Goal: Information Seeking & Learning: Understand process/instructions

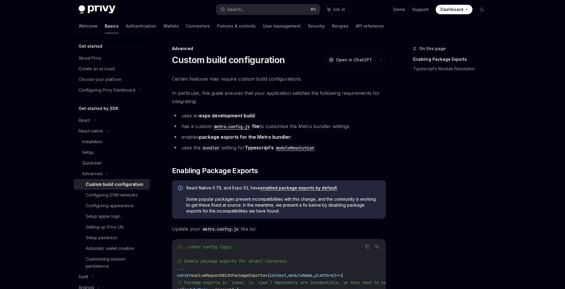
click at [472, 125] on div "On this page Enabling Package Exports Typescript’s Module Resolution" at bounding box center [446, 167] width 90 height 244
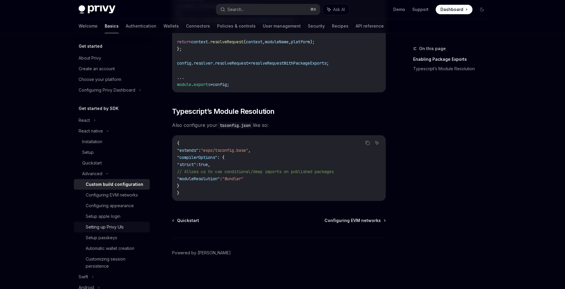
click at [119, 230] on div "Setting up Privy UIs" at bounding box center [105, 227] width 38 height 7
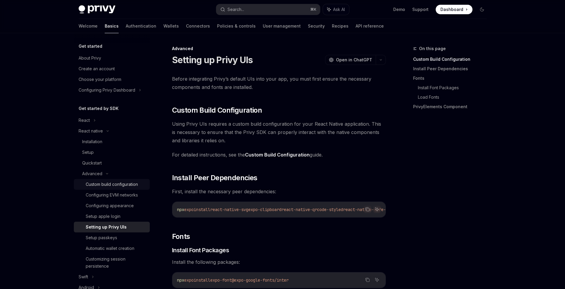
click at [125, 184] on div "Custom build configuration" at bounding box center [112, 184] width 52 height 7
type textarea "*"
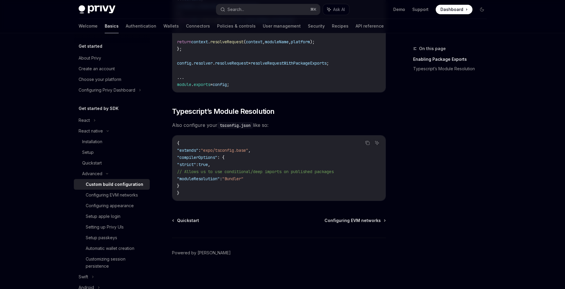
scroll to position [433, 0]
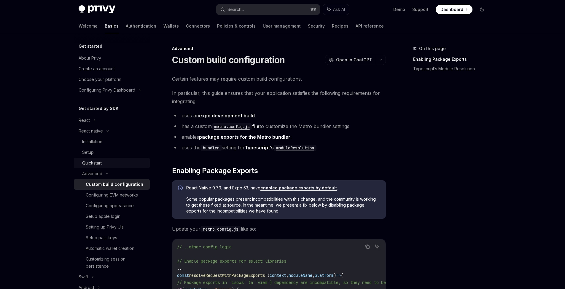
click at [98, 165] on div "Quickstart" at bounding box center [92, 163] width 20 height 7
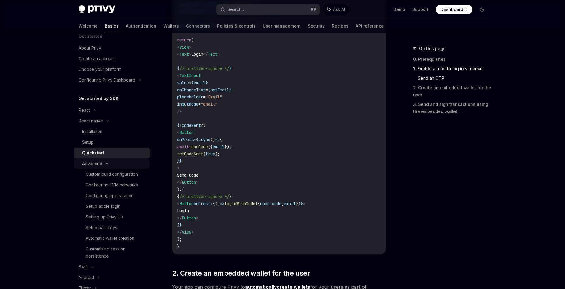
scroll to position [11, 0]
click at [97, 130] on div "Installation" at bounding box center [92, 130] width 20 height 7
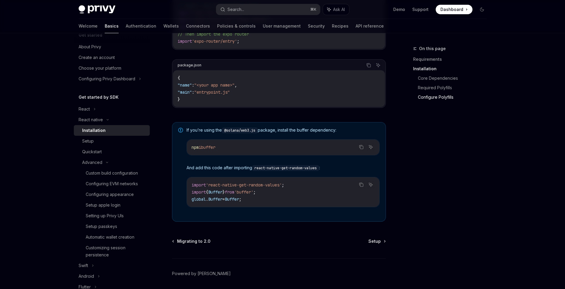
scroll to position [389, 0]
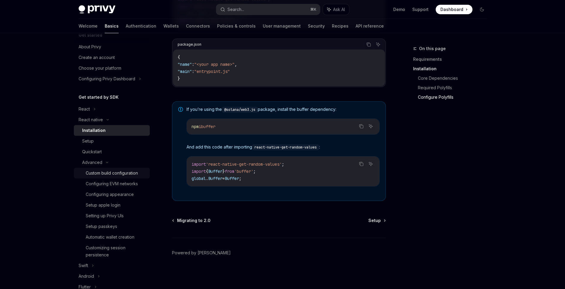
click at [126, 171] on div "Custom build configuration" at bounding box center [112, 173] width 52 height 7
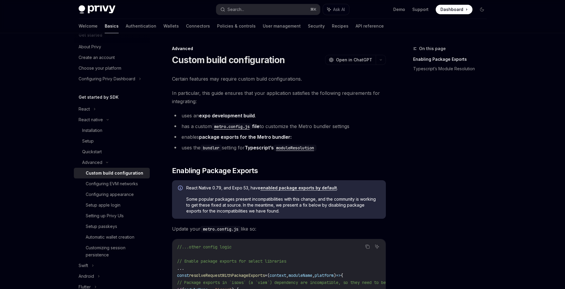
click at [231, 126] on code "metro.config.js" at bounding box center [232, 126] width 40 height 7
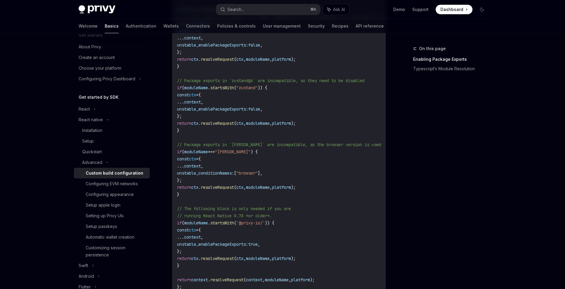
scroll to position [353, 0]
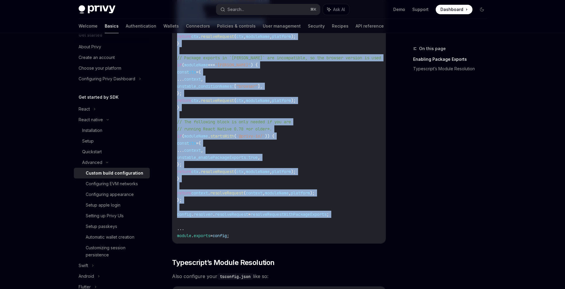
drag, startPoint x: 176, startPoint y: 84, endPoint x: 346, endPoint y: 220, distance: 217.6
click at [346, 220] on div "//...other config logic // Enable package exports for select libraries ... cons…" at bounding box center [278, 64] width 213 height 357
copy code "const resolveRequestWithPackageExports = ( context , moduleName , platform ) =>…"
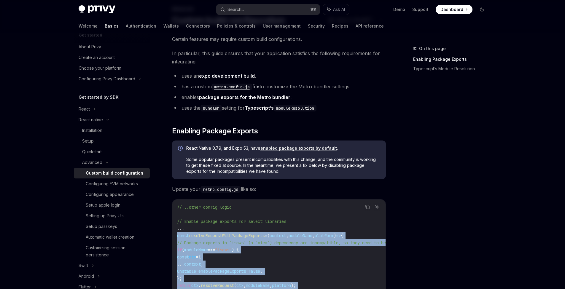
scroll to position [0, 0]
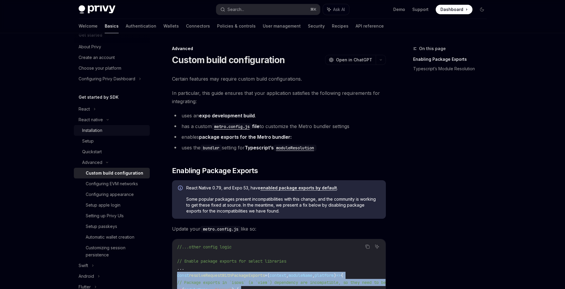
click at [103, 134] on link "Installation" at bounding box center [112, 130] width 76 height 11
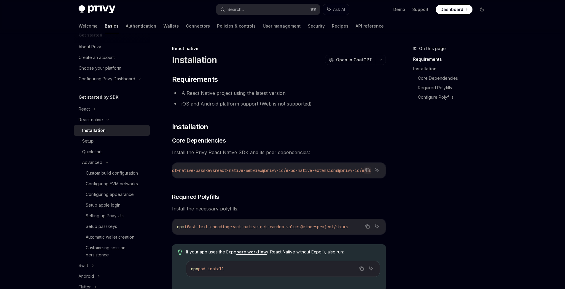
scroll to position [0, 329]
click at [348, 227] on span "@ethersproject/shims" at bounding box center [323, 226] width 47 height 5
click at [366, 226] on icon "Copy the contents from the code block" at bounding box center [367, 227] width 3 height 3
click at [368, 171] on icon "Copy the contents from the code block" at bounding box center [367, 170] width 5 height 5
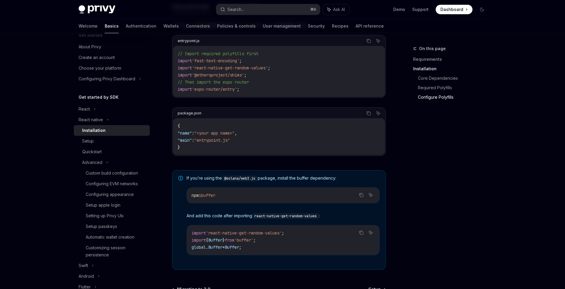
scroll to position [387, 0]
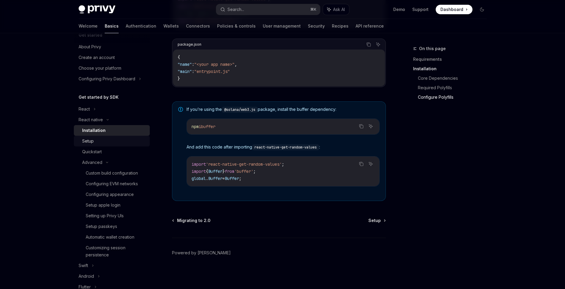
click at [92, 141] on div "Setup" at bounding box center [88, 141] width 12 height 7
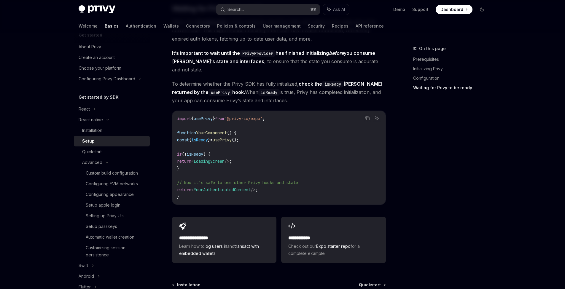
scroll to position [523, 0]
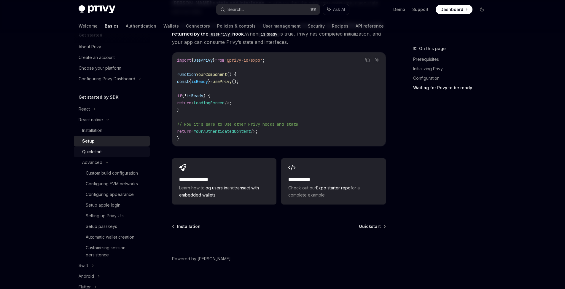
click at [90, 150] on div "Quickstart" at bounding box center [92, 151] width 20 height 7
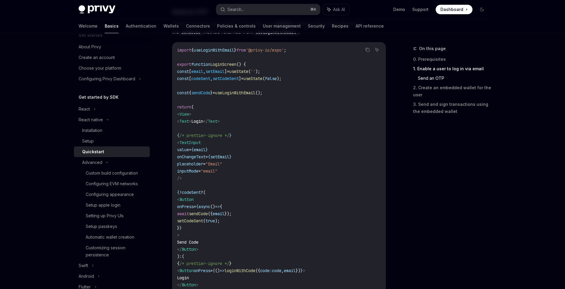
scroll to position [870, 0]
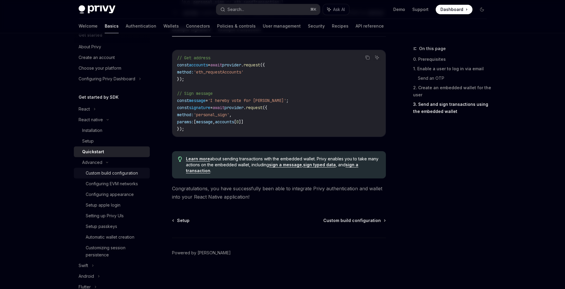
click at [109, 174] on div "Custom build configuration" at bounding box center [112, 173] width 52 height 7
type textarea "*"
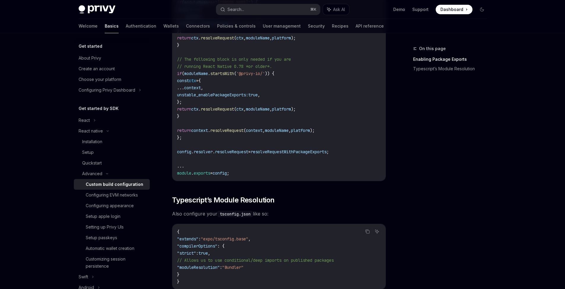
scroll to position [507, 0]
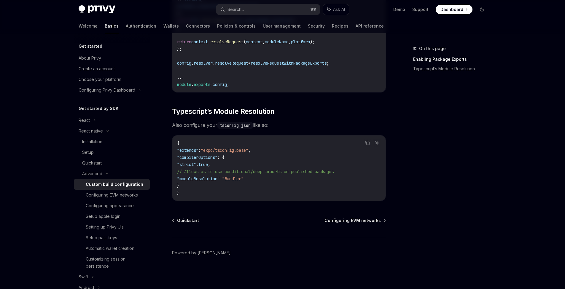
drag, startPoint x: 187, startPoint y: 186, endPoint x: 173, endPoint y: 151, distance: 37.3
click at [173, 151] on div "{ "extends" : "expo/tsconfig.base" , "compilerOptions" : { "strict" : true , //…" at bounding box center [278, 168] width 213 height 65
copy code ""extends" : "expo/tsconfig.base" , "compilerOptions" : { "strict" : true , // A…"
click at [106, 257] on div "Customizing session persistence" at bounding box center [116, 263] width 61 height 14
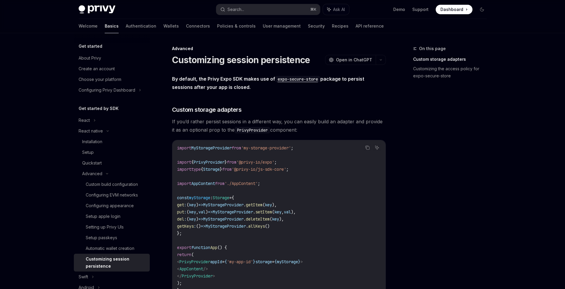
type textarea "*"
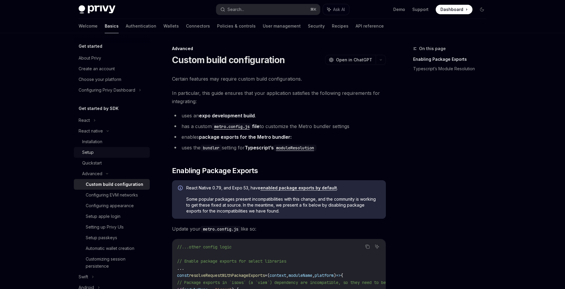
click at [92, 154] on div "Setup" at bounding box center [88, 152] width 12 height 7
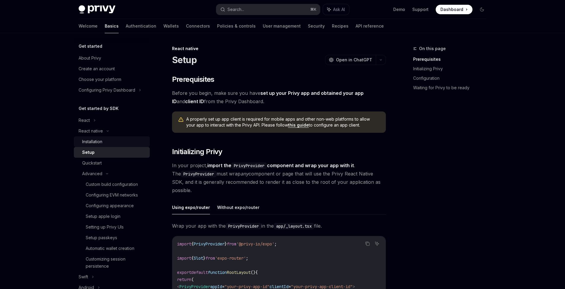
click at [98, 141] on div "Installation" at bounding box center [92, 141] width 20 height 7
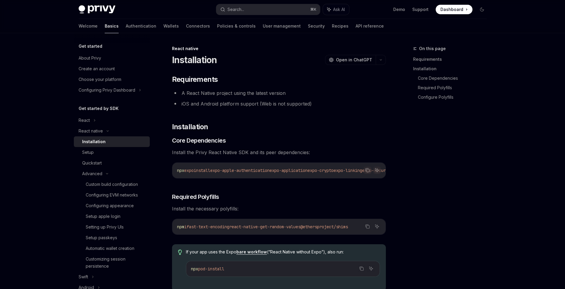
type textarea "*"
click at [369, 227] on icon "Copy the contents from the code block" at bounding box center [367, 226] width 5 height 5
